Goal: Task Accomplishment & Management: Manage account settings

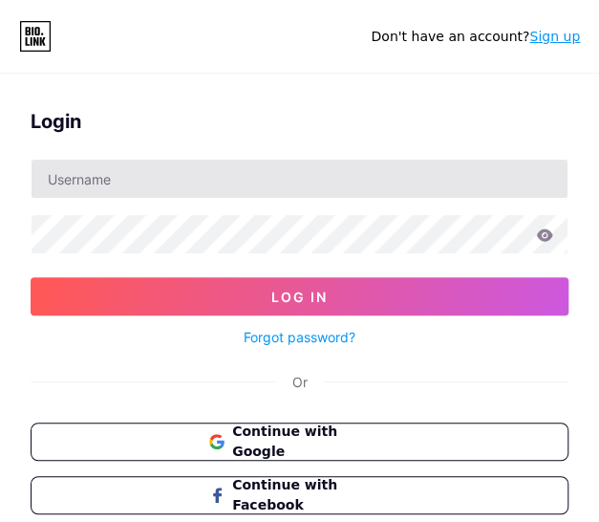
scroll to position [73, 0]
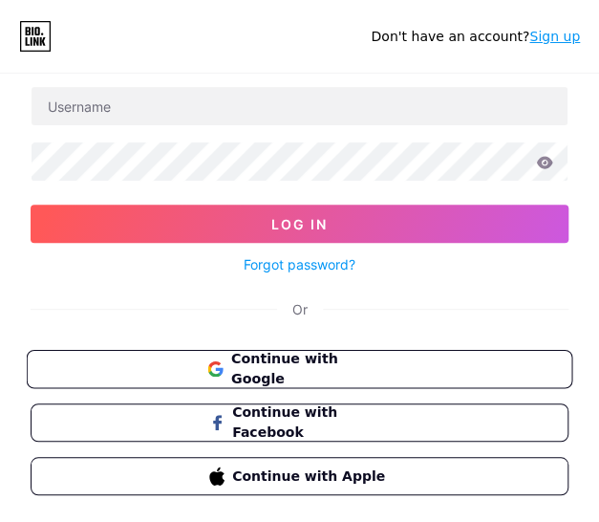
click at [387, 371] on span "Continue with Google" at bounding box center [311, 369] width 160 height 41
click at [396, 362] on button "Continue with Google" at bounding box center [300, 369] width 546 height 39
